Goal: Navigation & Orientation: Go to known website

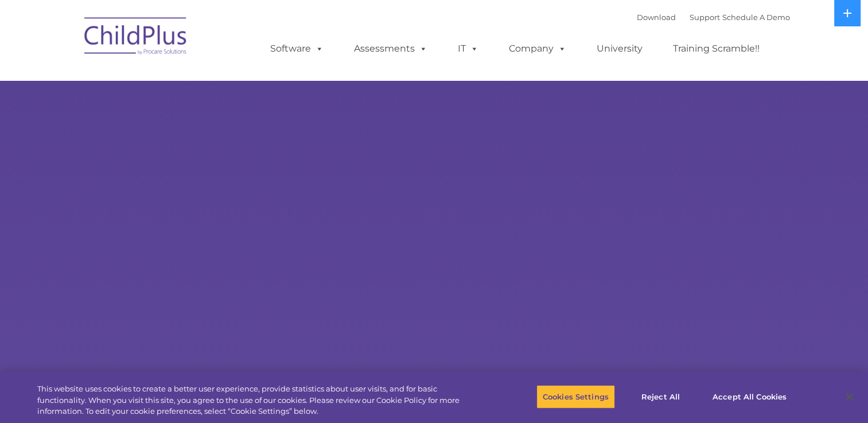
select select "MEDIUM"
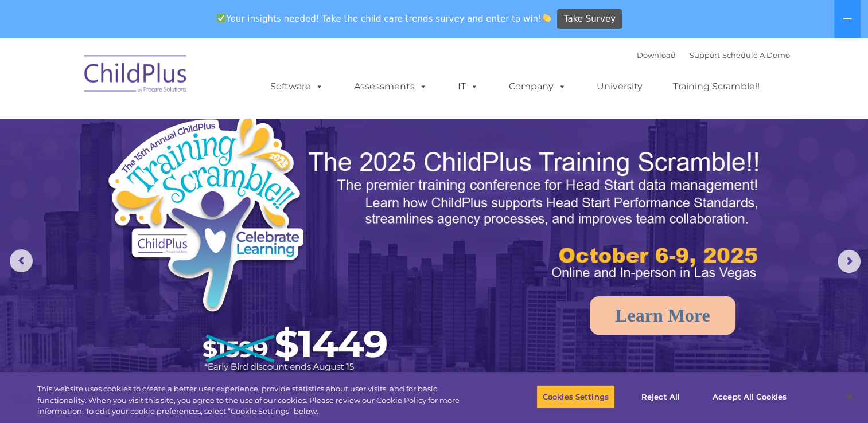
click at [167, 80] on img at bounding box center [136, 75] width 115 height 57
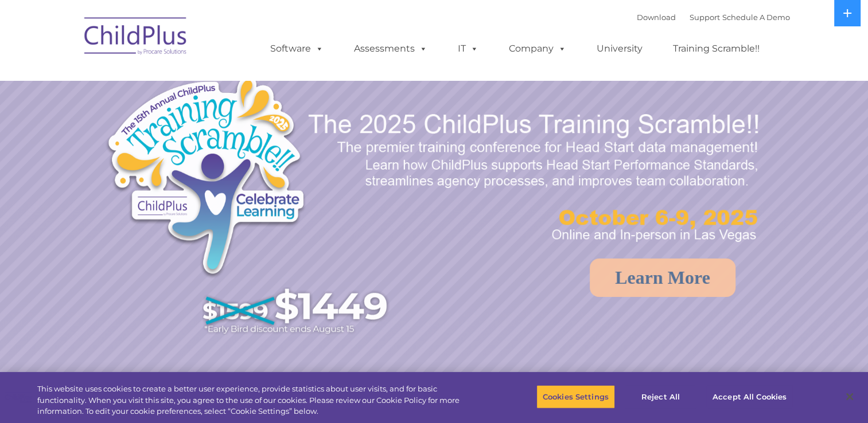
select select "MEDIUM"
